Goal: Find specific page/section: Find specific page/section

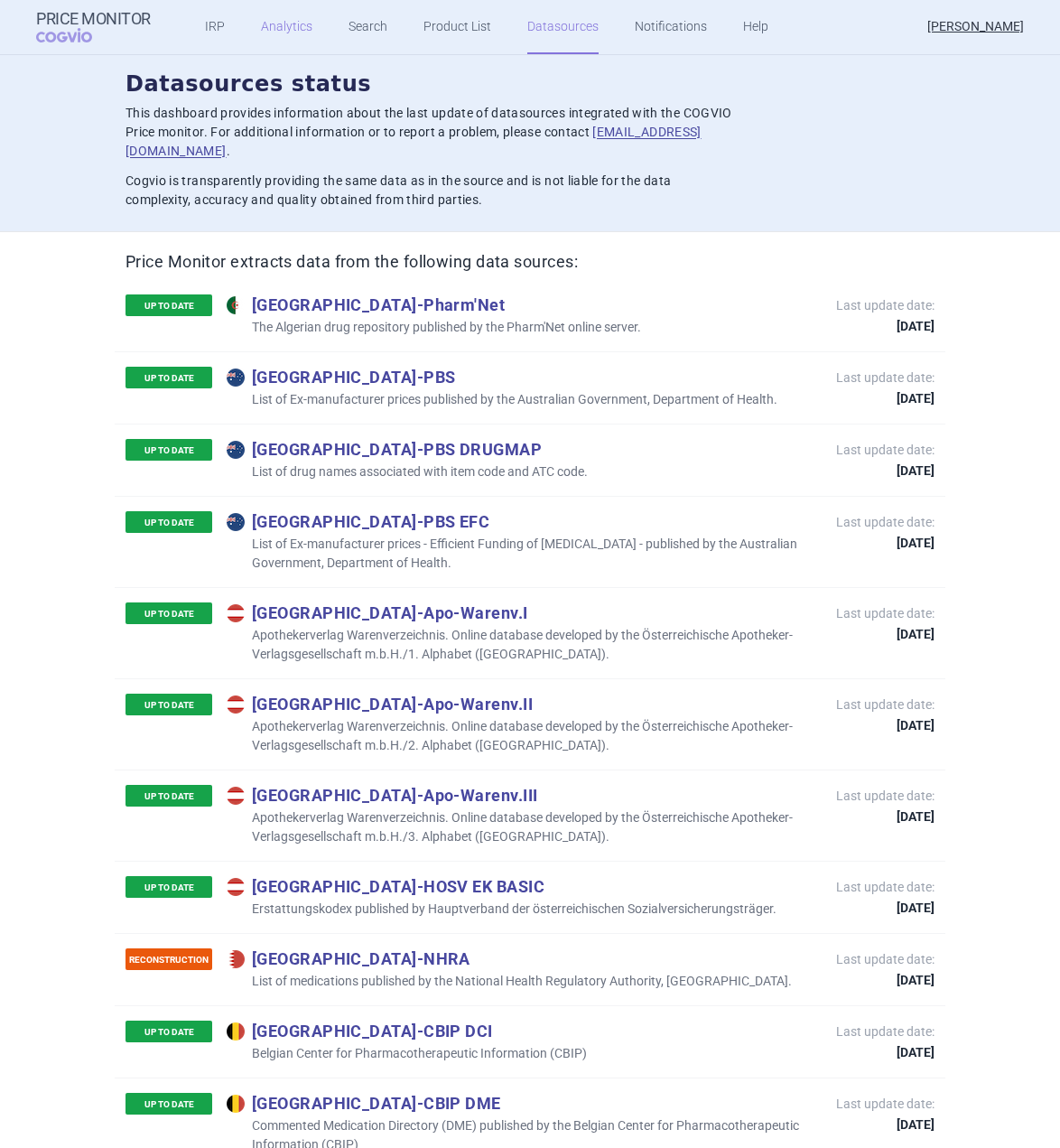
click at [303, 28] on link "Analytics" at bounding box center [286, 27] width 51 height 54
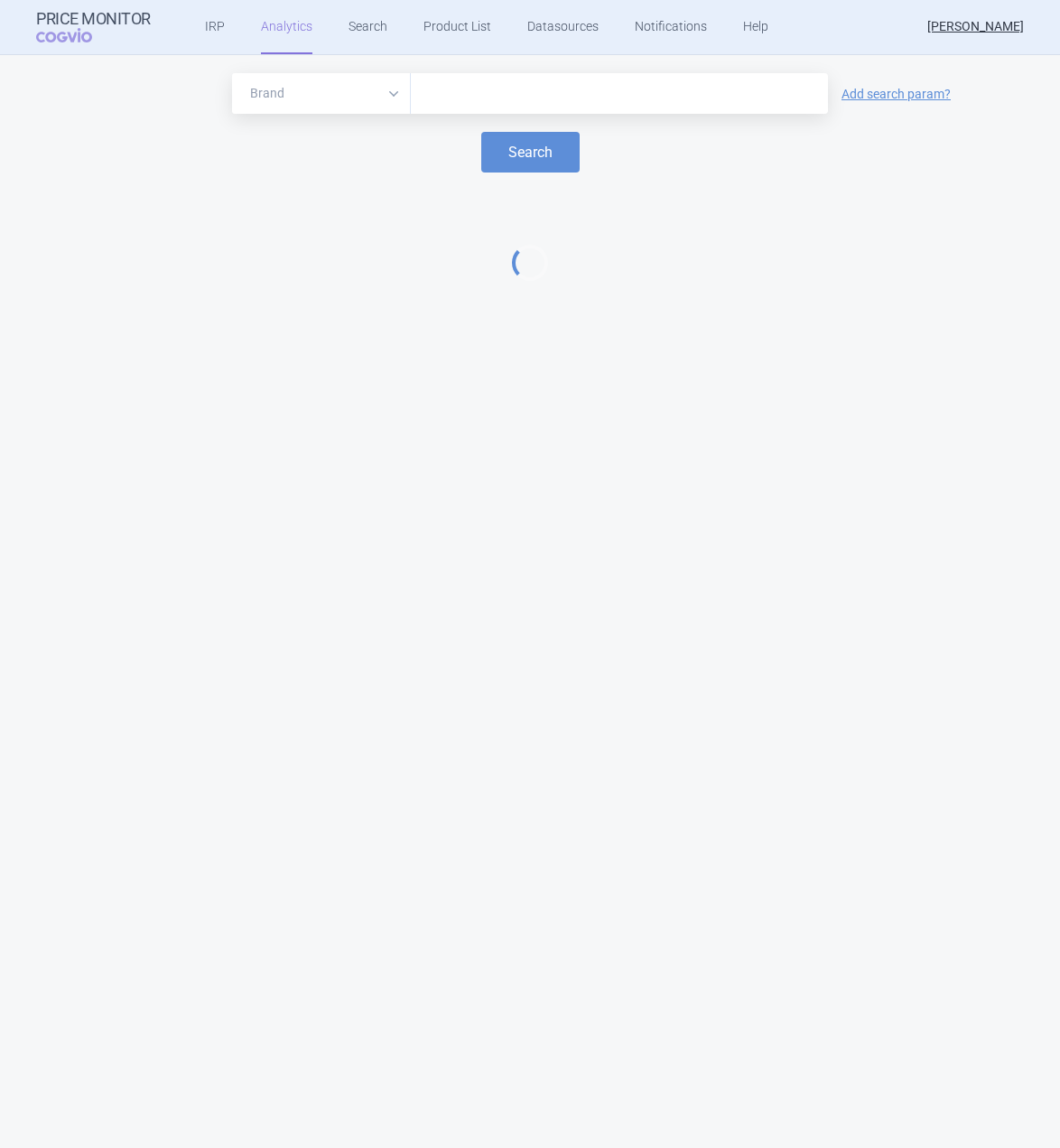
click at [631, 102] on input "text" at bounding box center [619, 93] width 399 height 23
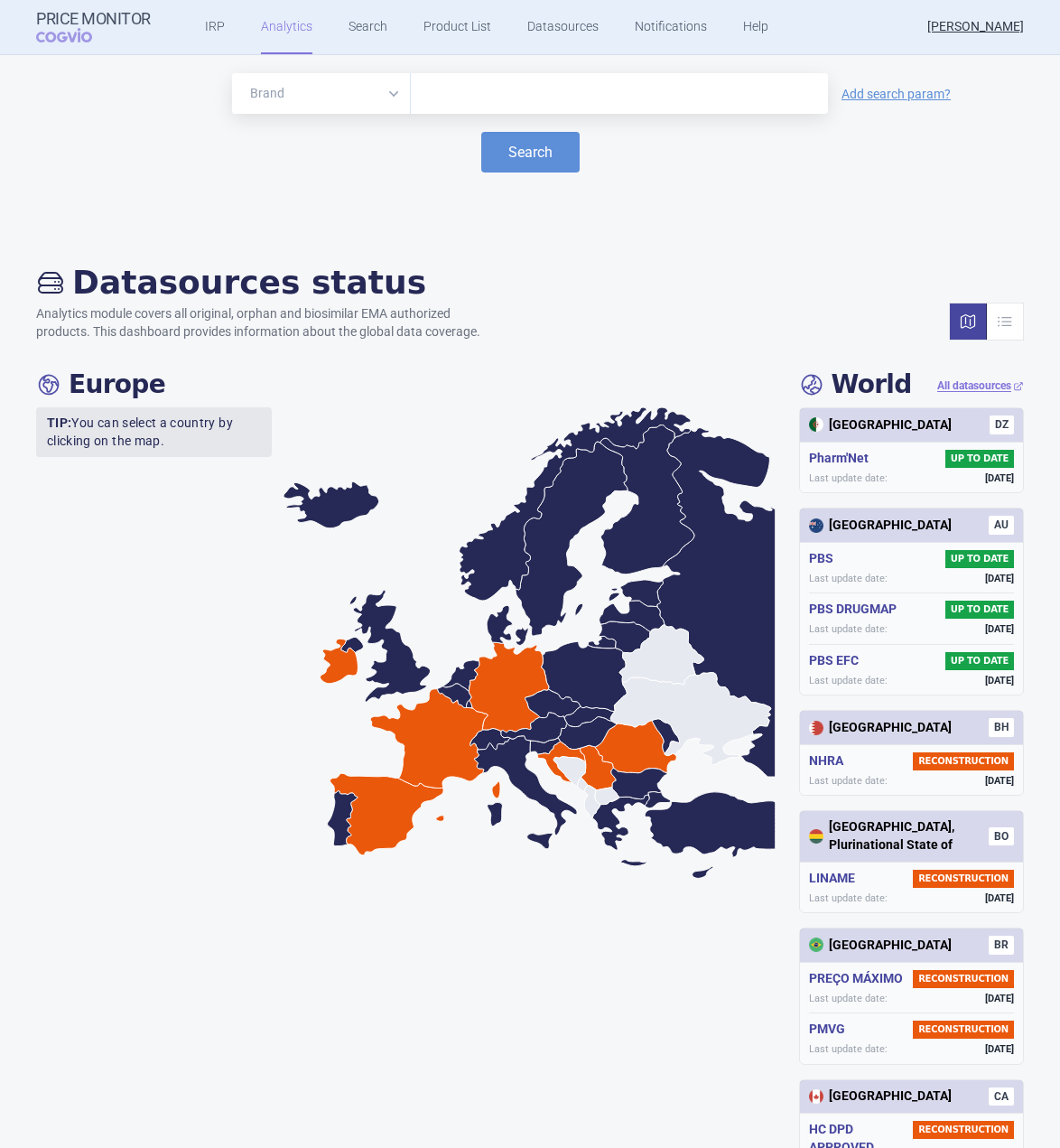
click at [631, 102] on input "text" at bounding box center [619, 93] width 399 height 23
click at [543, 91] on input "text" at bounding box center [619, 93] width 399 height 23
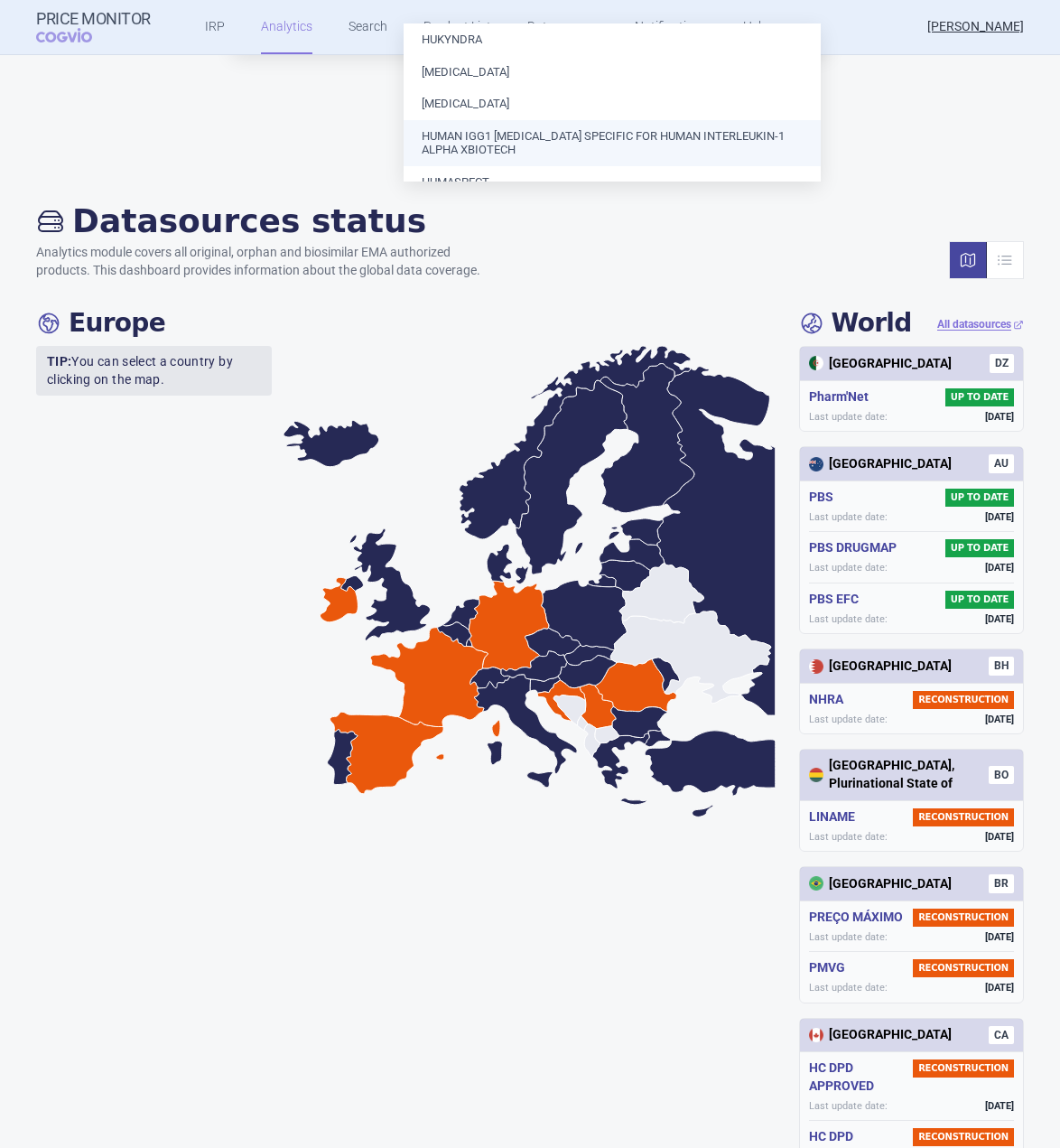
scroll to position [90, 0]
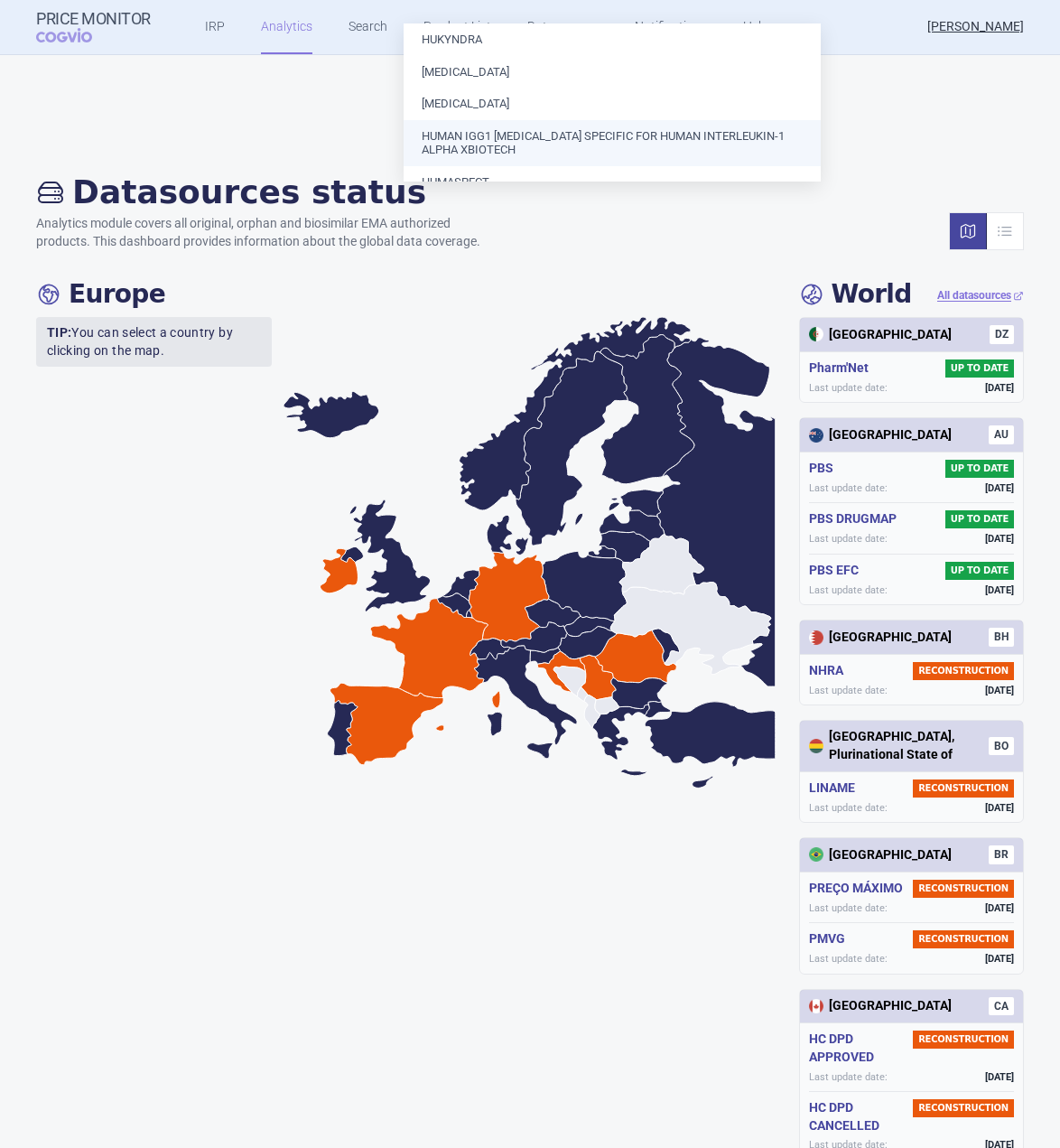
type input "hu"
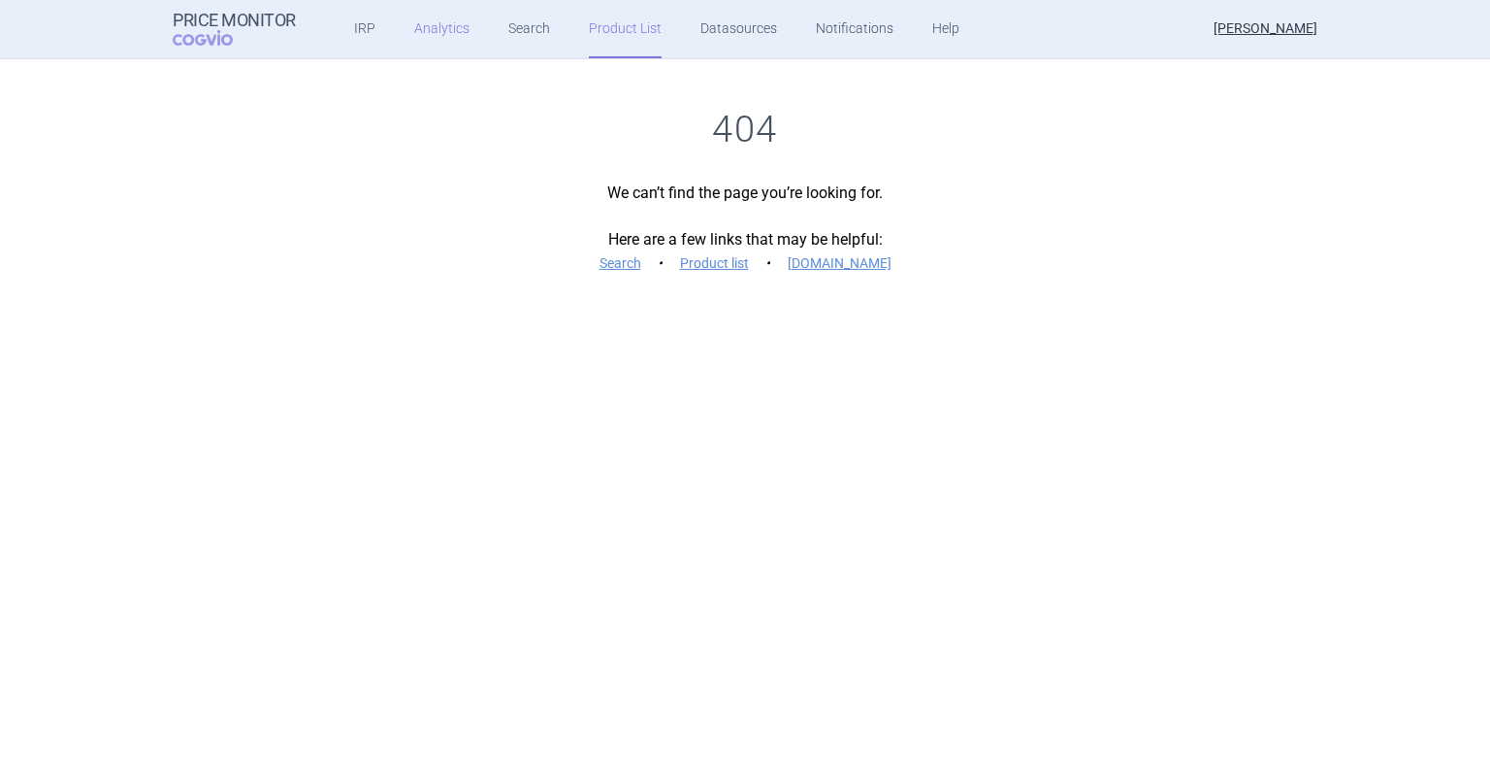
click at [452, 43] on link "Analytics" at bounding box center [441, 29] width 55 height 58
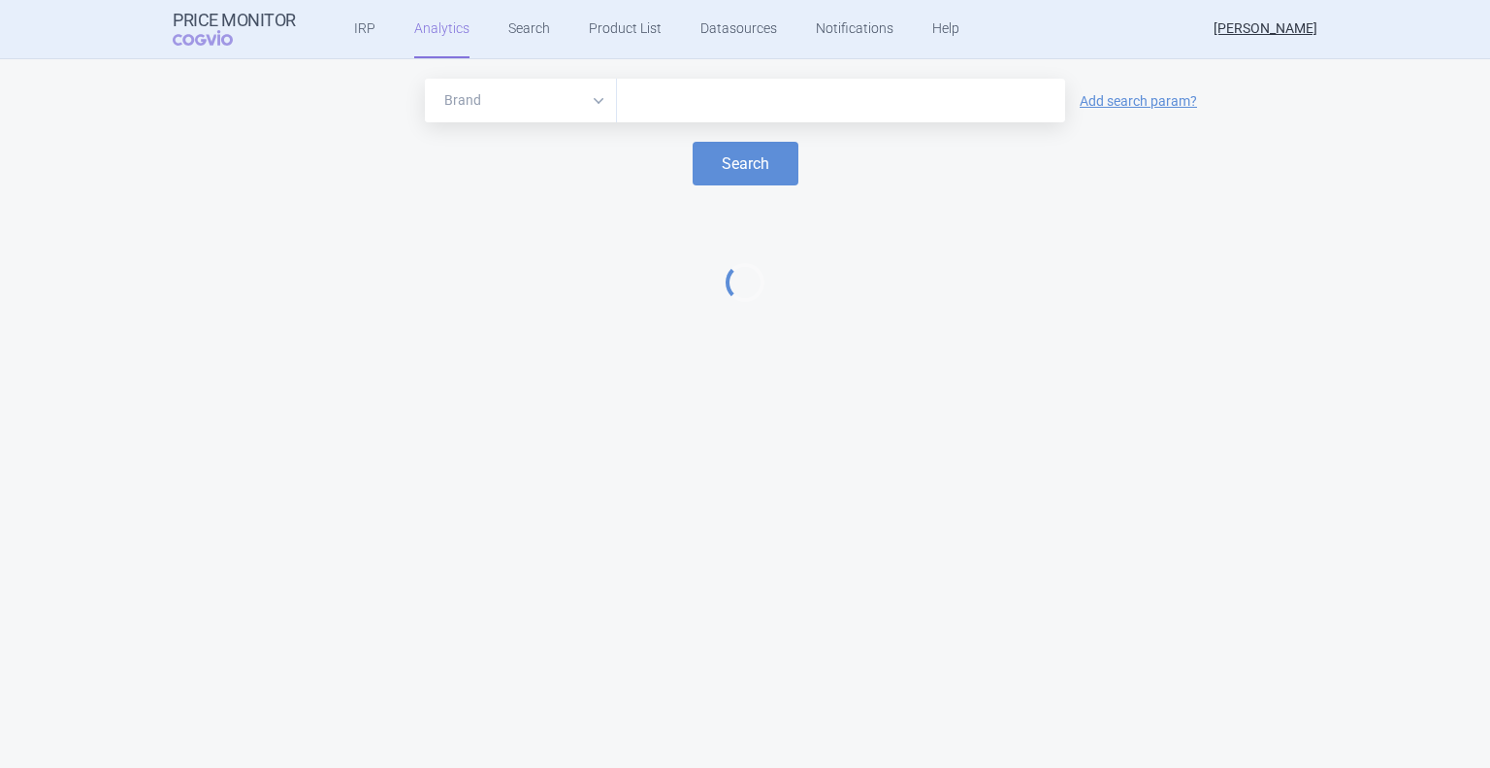
click at [652, 92] on input "text" at bounding box center [841, 100] width 429 height 25
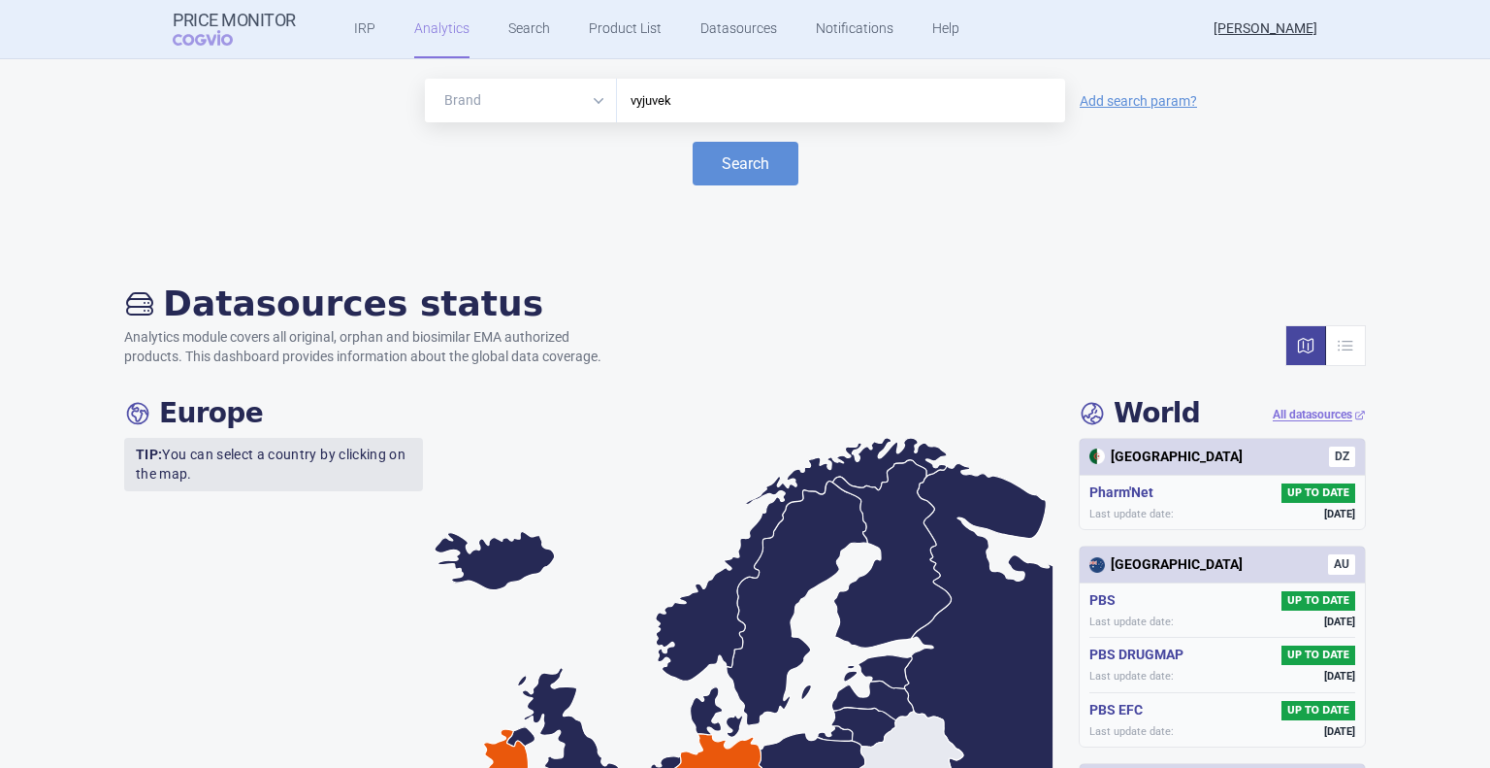
click at [693, 142] on button "Search" at bounding box center [746, 164] width 106 height 44
click at [768, 178] on button "Search" at bounding box center [746, 164] width 106 height 44
click at [718, 100] on input "vyjuvek" at bounding box center [841, 100] width 429 height 25
type input "v"
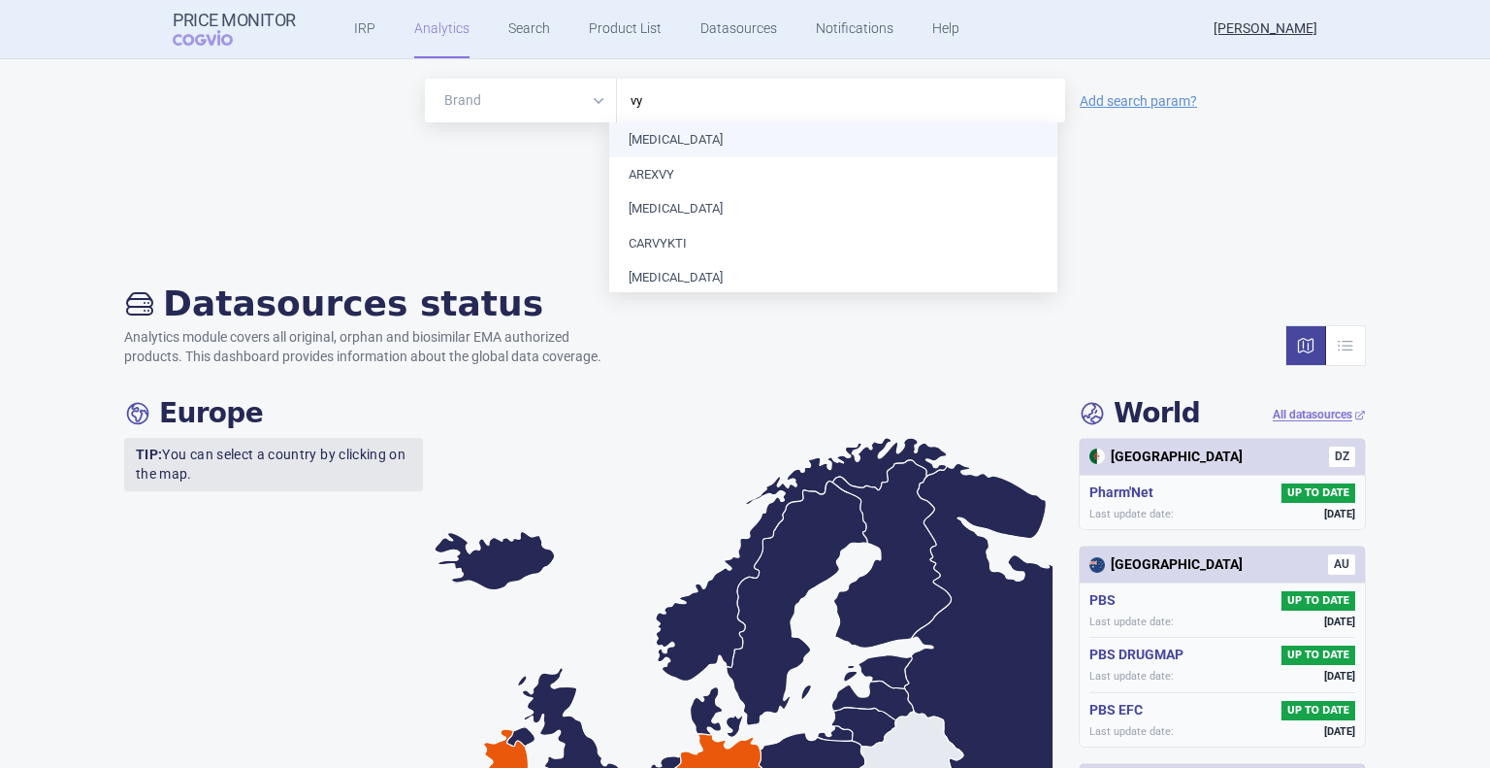
type input "v"
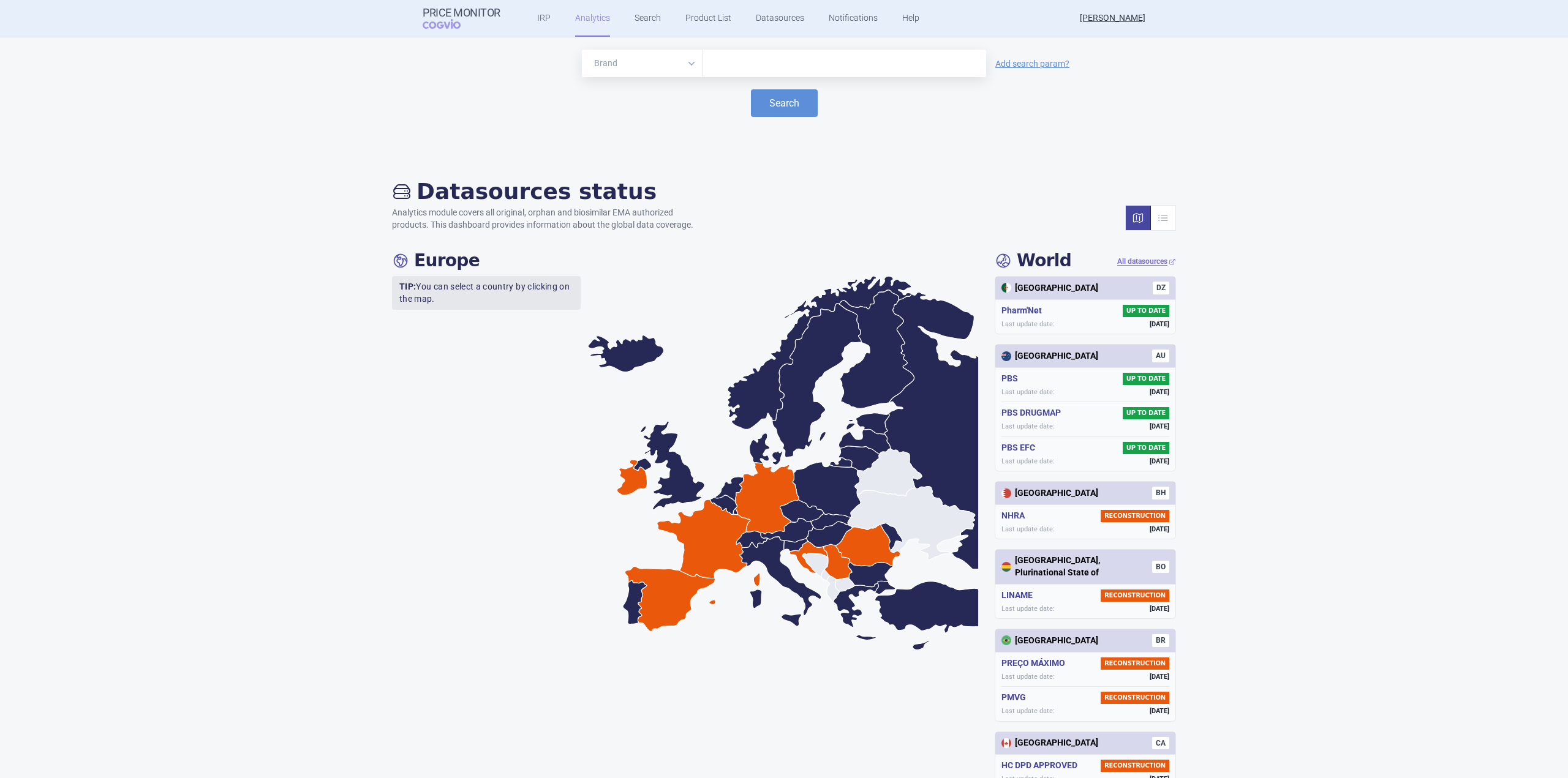
click at [739, 71] on input "text" at bounding box center [845, 63] width 271 height 16
type input "a"
type input "ALTU"
